Goal: Navigation & Orientation: Find specific page/section

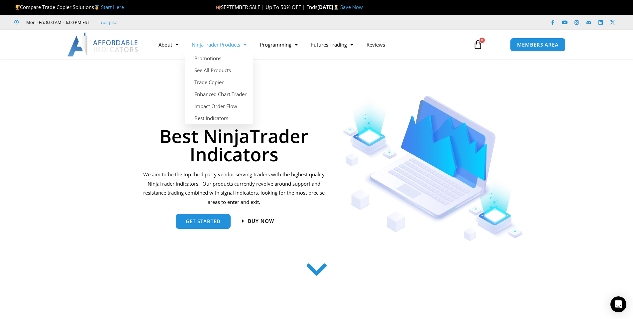
click at [216, 48] on link "NinjaTrader Products" at bounding box center [219, 44] width 68 height 15
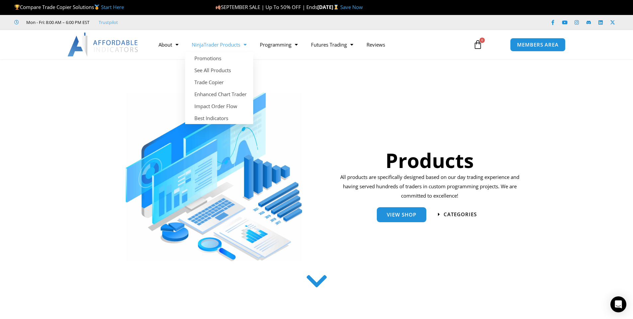
click at [247, 45] on span "Menu" at bounding box center [243, 45] width 6 height 12
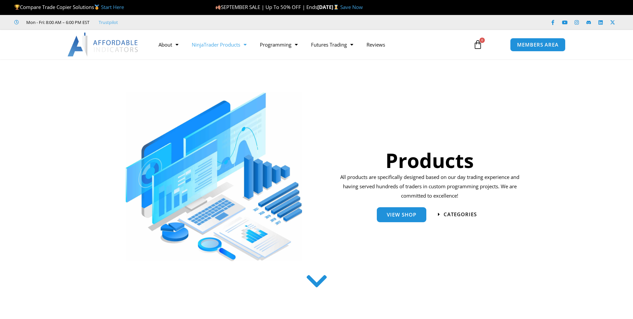
click at [247, 45] on span "Menu" at bounding box center [243, 45] width 6 height 12
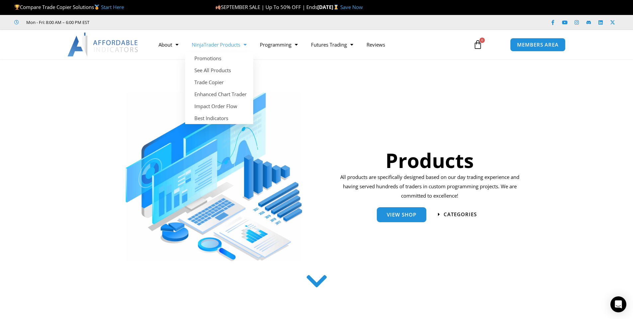
click at [235, 44] on link "NinjaTrader Products" at bounding box center [219, 44] width 68 height 15
click at [233, 68] on link "See All Products" at bounding box center [219, 70] width 68 height 12
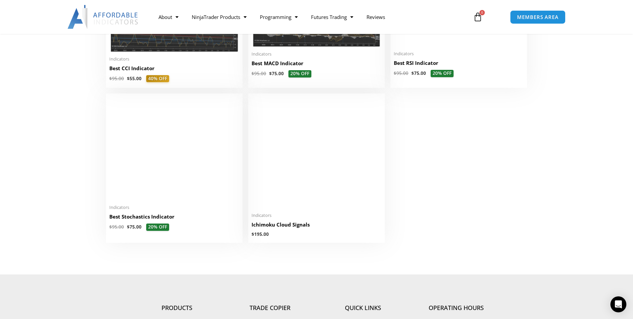
scroll to position [1537, 0]
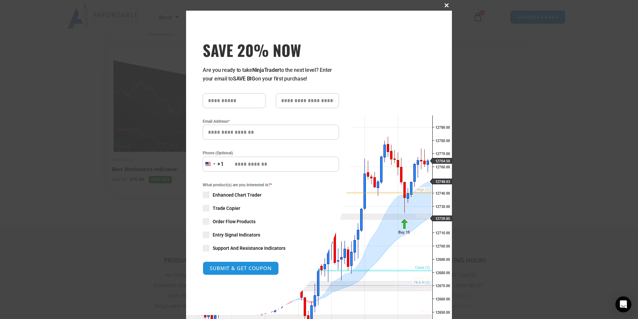
click at [442, 7] on button "Close this module" at bounding box center [447, 5] width 11 height 11
